Goal: Information Seeking & Learning: Compare options

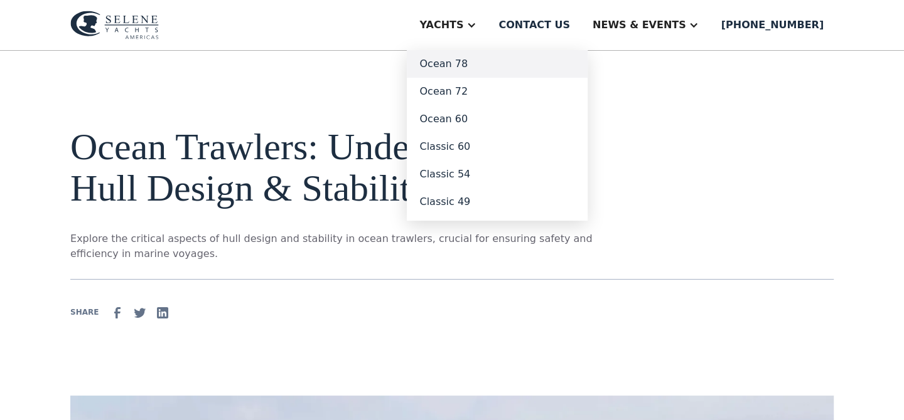
click at [516, 67] on link "Ocean 78" at bounding box center [497, 64] width 181 height 28
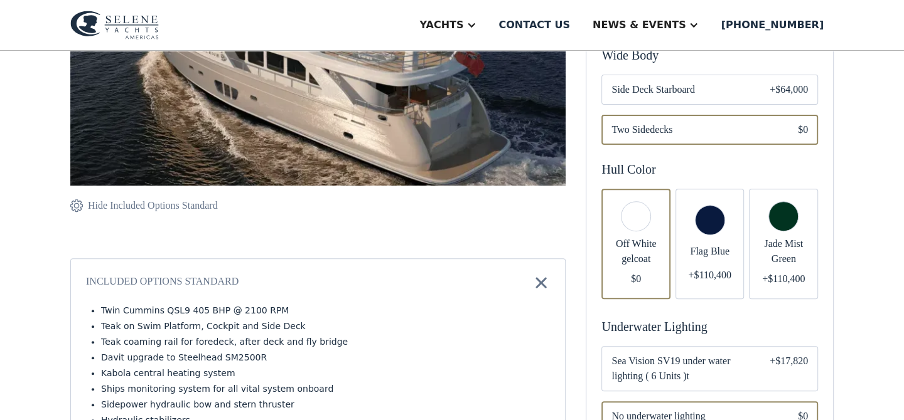
scroll to position [129, 0]
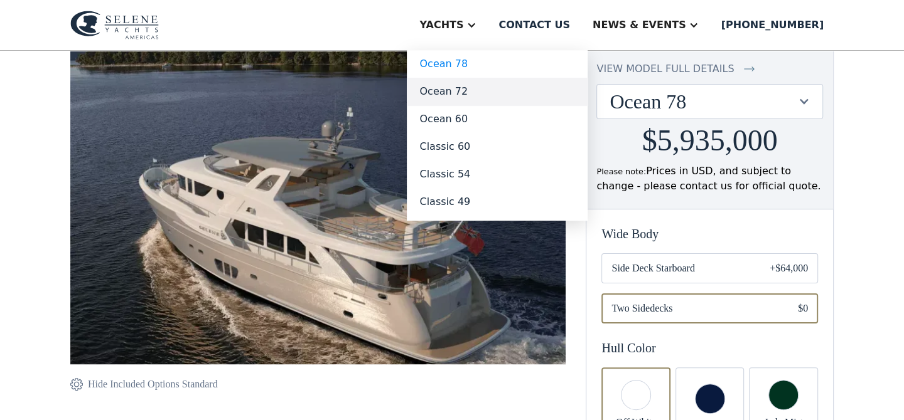
click at [506, 94] on link "Ocean 72" at bounding box center [497, 92] width 181 height 28
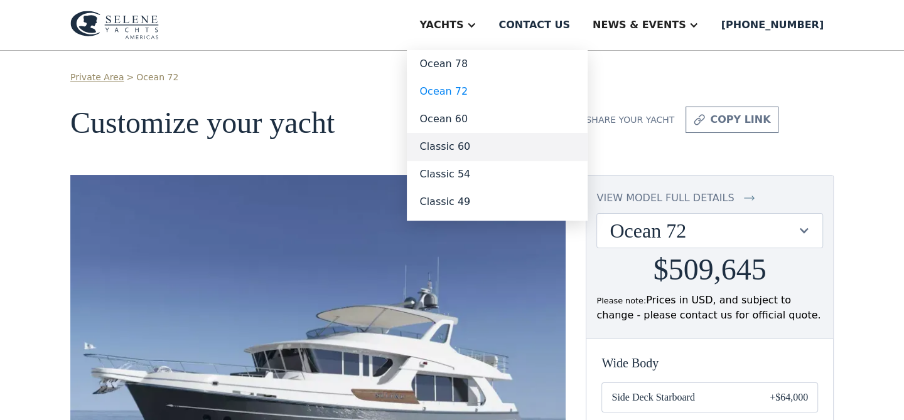
click at [506, 147] on link "Classic 60" at bounding box center [497, 147] width 181 height 28
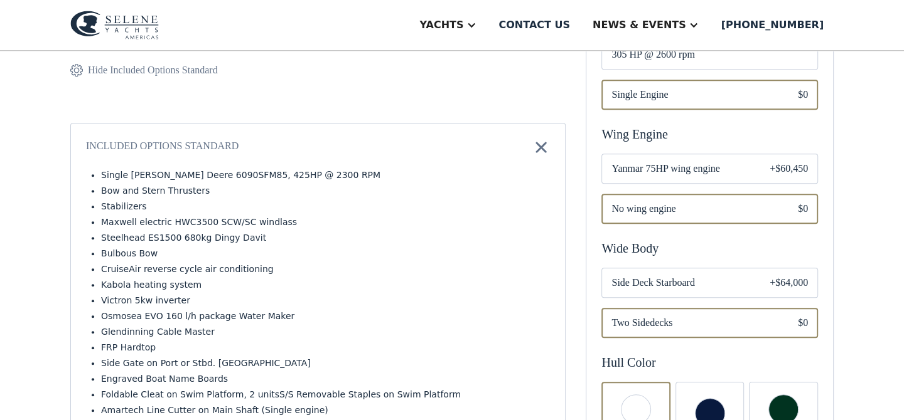
scroll to position [389, 0]
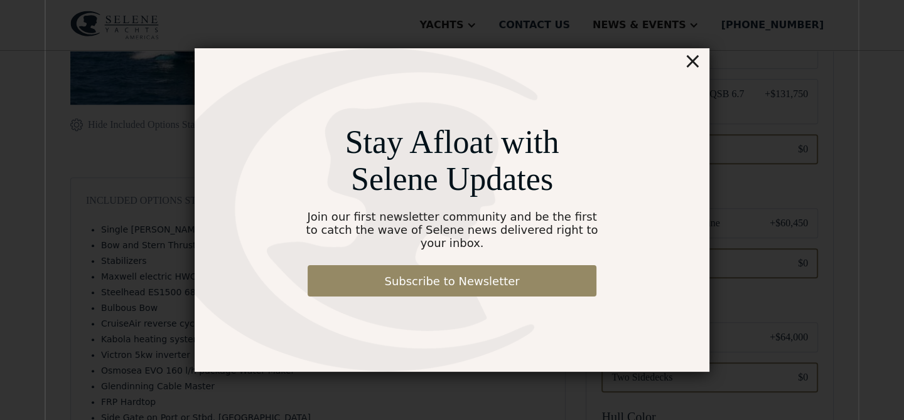
click at [698, 72] on div "×" at bounding box center [692, 60] width 18 height 25
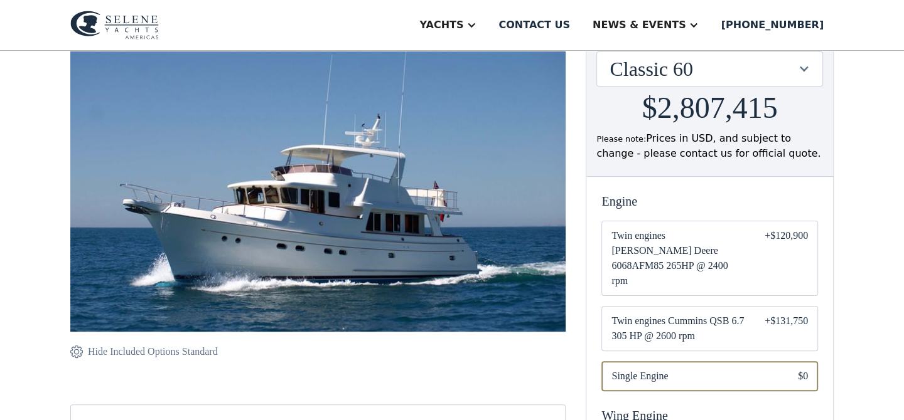
scroll to position [195, 0]
